Goal: Information Seeking & Learning: Learn about a topic

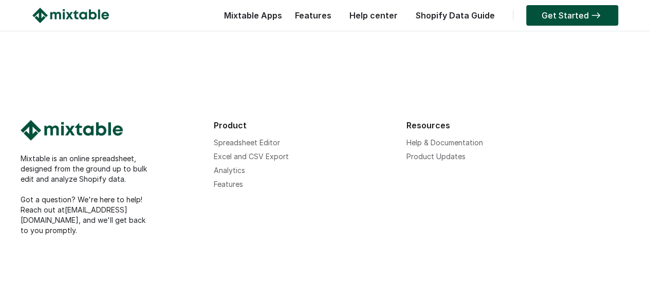
scroll to position [3318, 0]
click at [234, 189] on link "Features" at bounding box center [228, 184] width 29 height 9
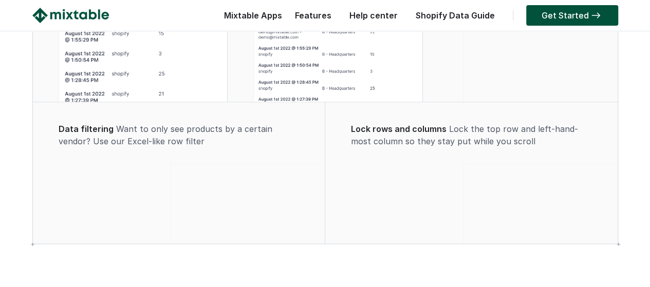
scroll to position [1013, 0]
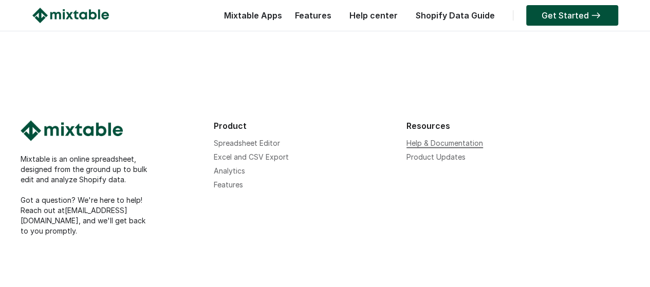
click at [441, 147] on link "Help & Documentation" at bounding box center [444, 142] width 77 height 9
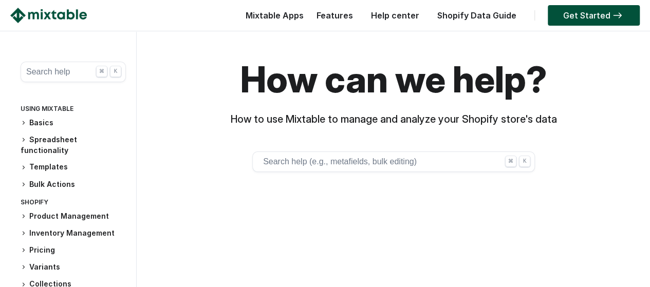
click at [462, 15] on link "Shopify Data Guide" at bounding box center [476, 15] width 89 height 10
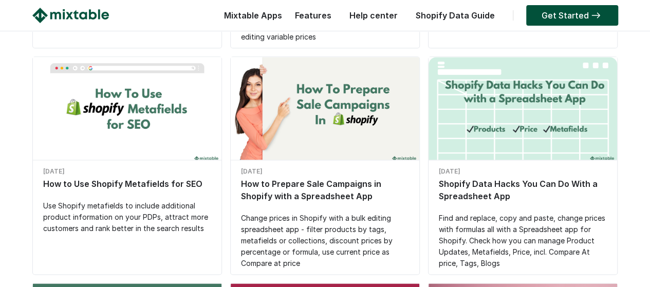
scroll to position [342, 0]
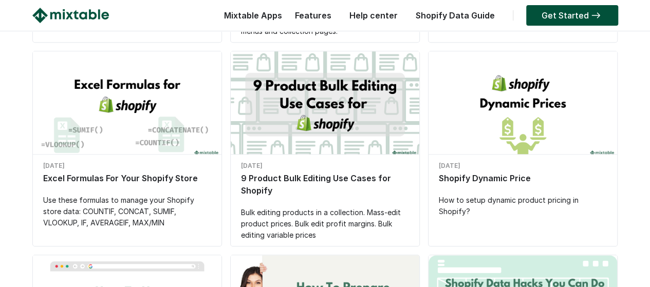
click at [507, 177] on div "Shopify Dynamic Price" at bounding box center [523, 178] width 168 height 12
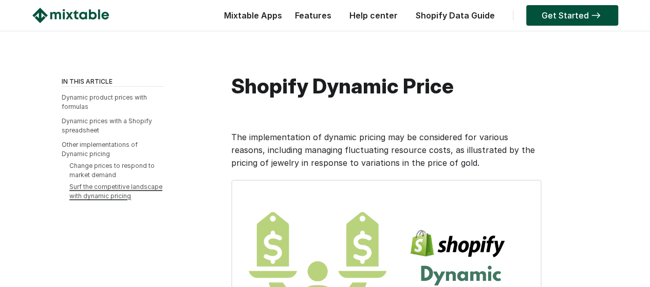
click at [128, 184] on link "Surf the competitive landscape with dynamic pricing" at bounding box center [115, 191] width 93 height 17
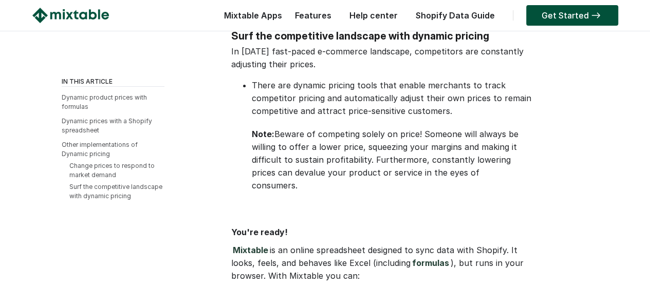
scroll to position [1771, 0]
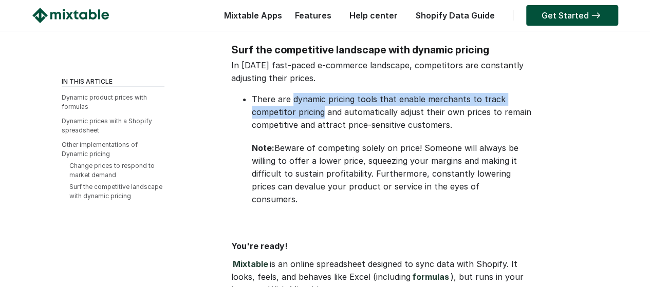
drag, startPoint x: 292, startPoint y: 54, endPoint x: 321, endPoint y: 72, distance: 33.2
click at [321, 93] on li "There are dynamic pricing tools that enable merchants to track competitor prici…" at bounding box center [396, 112] width 288 height 39
copy li "dynamic pricing tools that enable merchants to track competitor pricing"
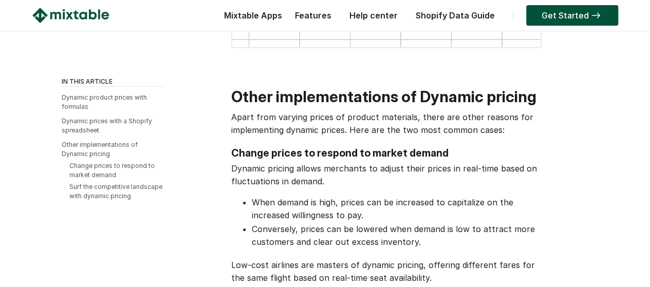
scroll to position [1514, 0]
